Goal: Communication & Community: Answer question/provide support

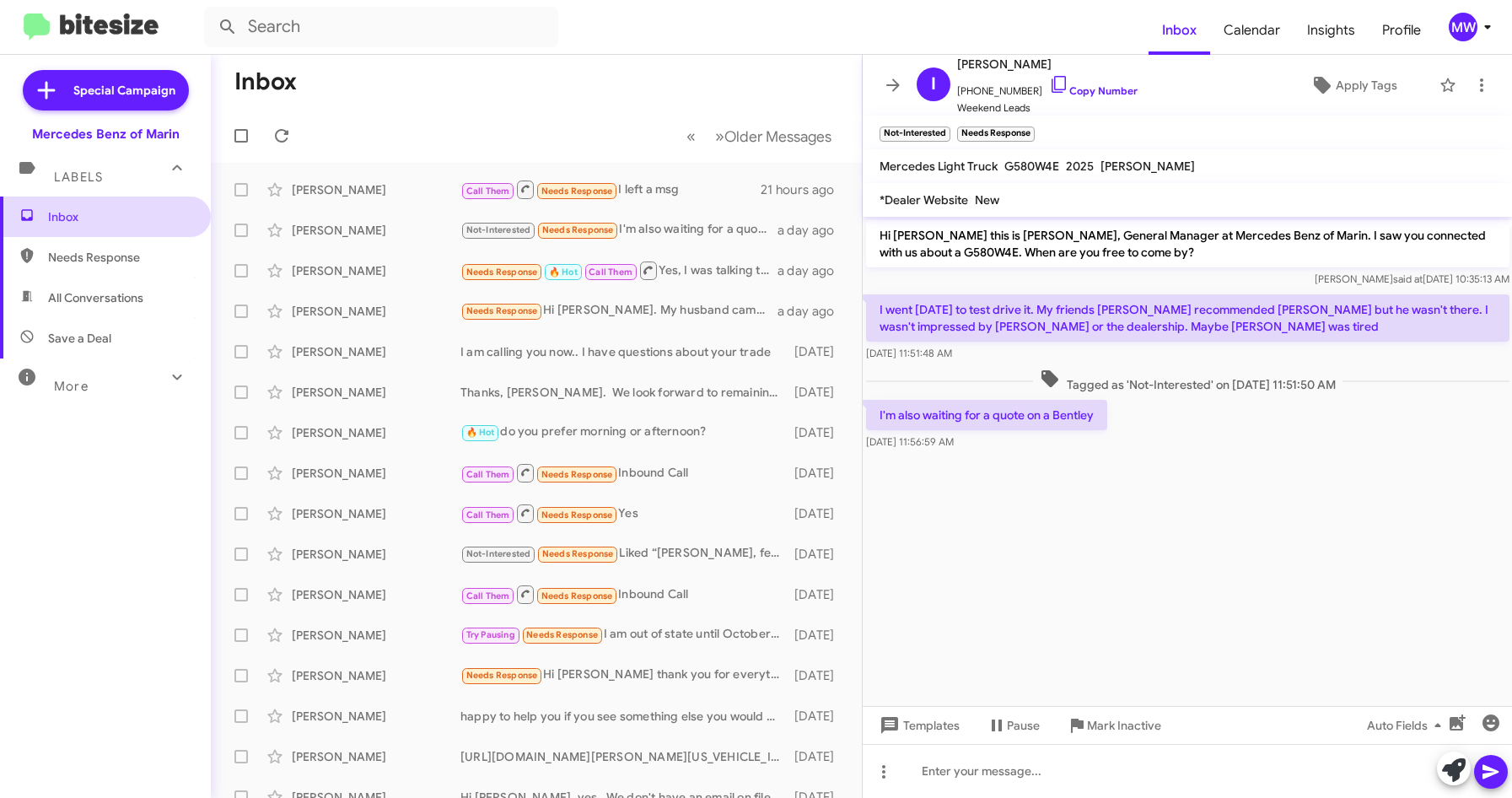
click at [69, 216] on span "Inbox" at bounding box center [119, 217] width 143 height 17
